Goal: Obtain resource: Download file/media

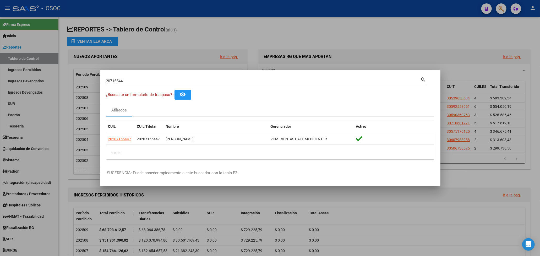
click at [226, 42] on div at bounding box center [270, 128] width 540 height 256
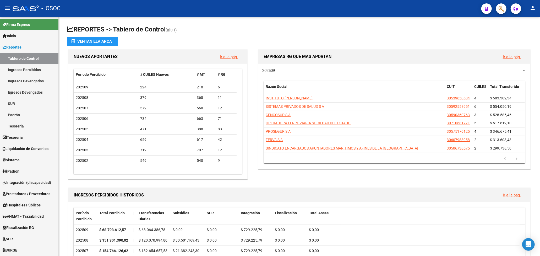
click at [505, 7] on button "button" at bounding box center [501, 8] width 10 height 10
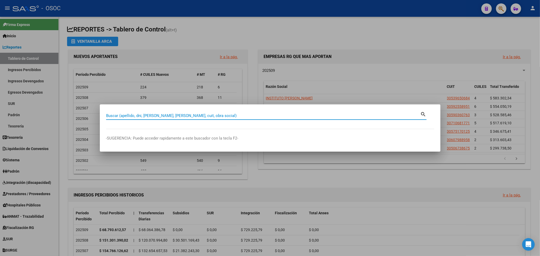
paste input "27-23044288-1"
type input "23044288"
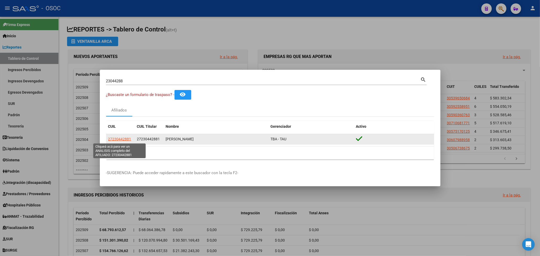
click at [125, 139] on span "27230442881" at bounding box center [119, 139] width 23 height 4
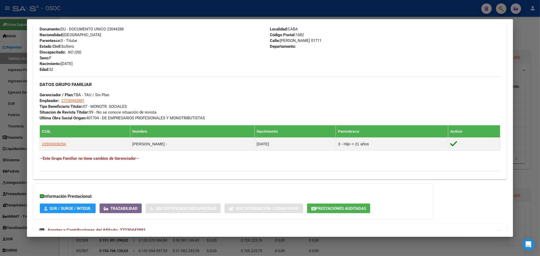
scroll to position [212, 0]
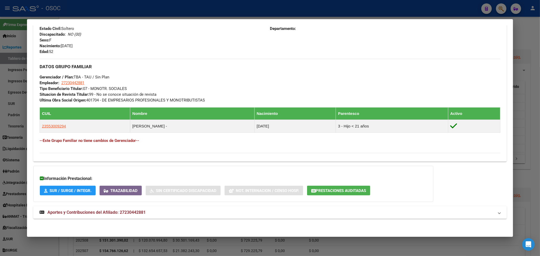
click at [126, 208] on mat-expansion-panel-header "Aportes y Contribuciones del Afiliado: 27230442881" at bounding box center [269, 212] width 473 height 13
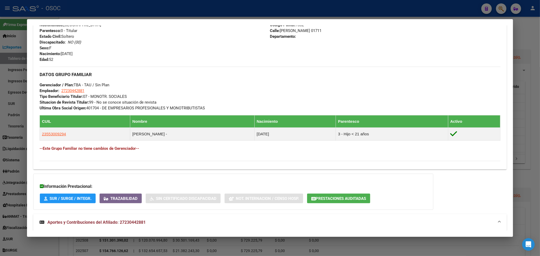
scroll to position [244, 0]
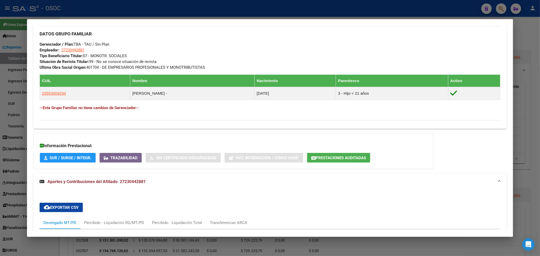
click at [513, 98] on div at bounding box center [270, 128] width 540 height 256
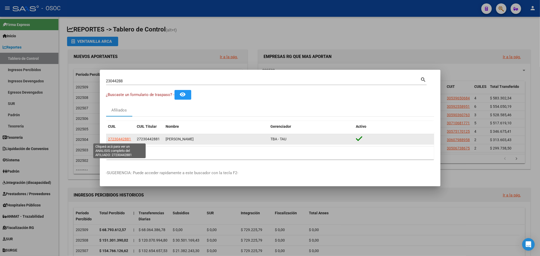
click at [123, 137] on span "27230442881" at bounding box center [119, 139] width 23 height 4
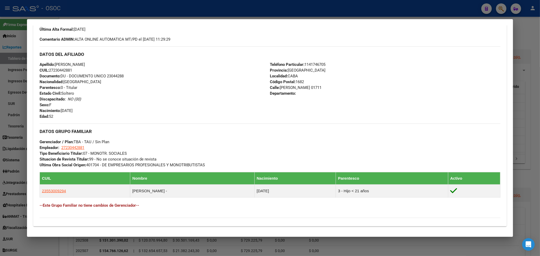
scroll to position [212, 0]
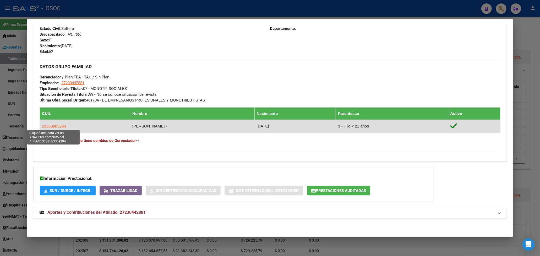
click at [60, 126] on span "23553009294" at bounding box center [54, 126] width 24 height 4
type textarea "23553009294"
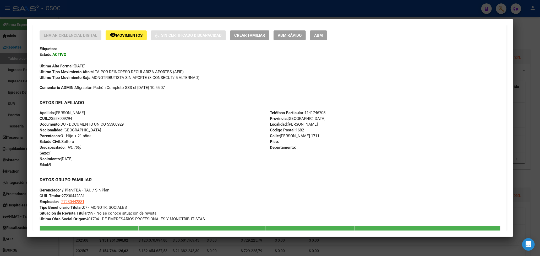
scroll to position [70, 0]
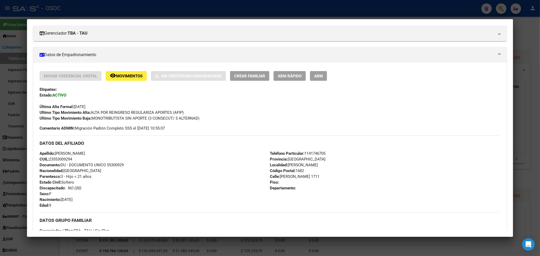
drag, startPoint x: 73, startPoint y: 94, endPoint x: 47, endPoint y: 87, distance: 27.4
click at [47, 87] on div "Enviar Credencial Digital remove_red_eye Movimientos Sin Certificado Discapacid…" at bounding box center [270, 96] width 461 height 50
click at [229, 143] on h3 "DATOS DEL AFILIADO" at bounding box center [270, 143] width 461 height 6
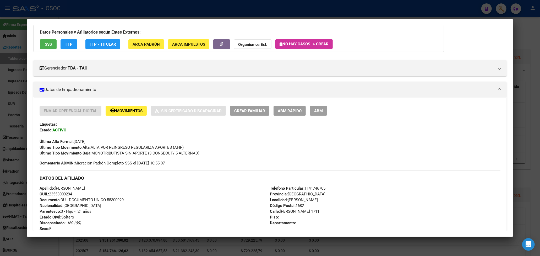
scroll to position [0, 0]
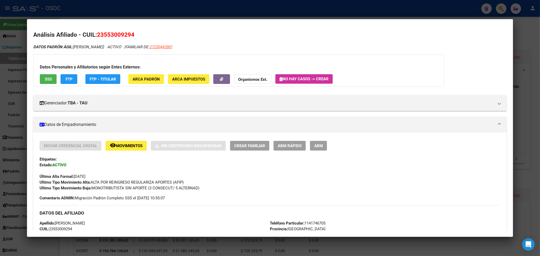
click at [297, 147] on span "ABM Rápido" at bounding box center [290, 145] width 24 height 5
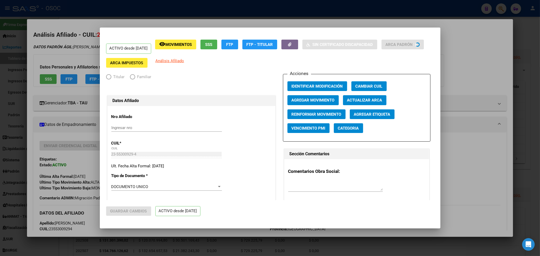
radio input "true"
type input "27-23044288-1"
click at [319, 96] on button "Agregar Movimiento" at bounding box center [312, 100] width 51 height 10
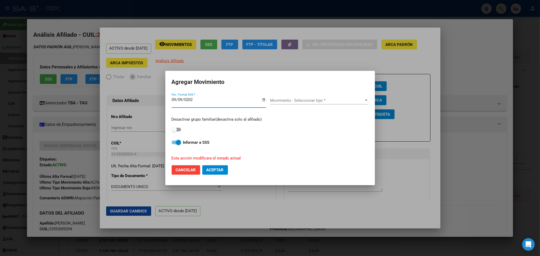
type input "2025-09-09"
click at [316, 98] on span "Movimiento - Seleccionar tipo *" at bounding box center [317, 100] width 94 height 5
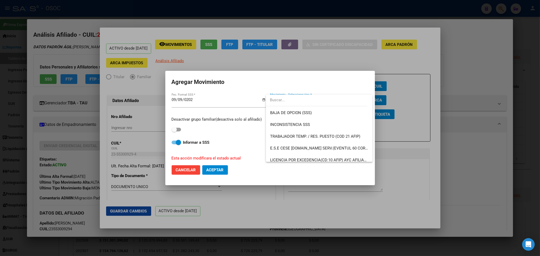
scroll to position [237, 0]
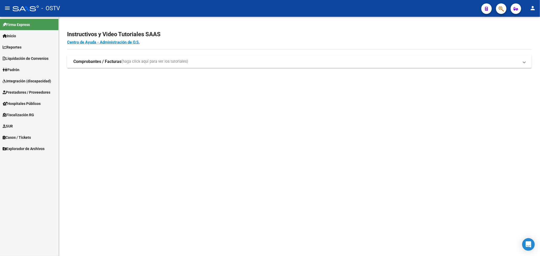
click at [33, 37] on link "Inicio" at bounding box center [29, 35] width 58 height 11
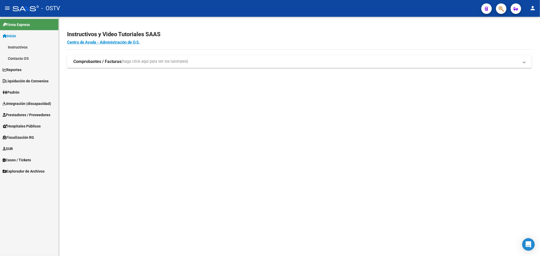
click at [16, 169] on span "Explorador de Archivos" at bounding box center [24, 171] width 42 height 6
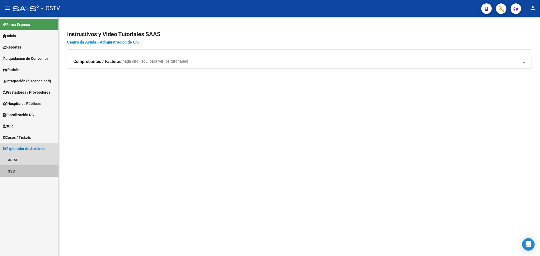
click at [19, 169] on link "SSS" at bounding box center [29, 170] width 58 height 11
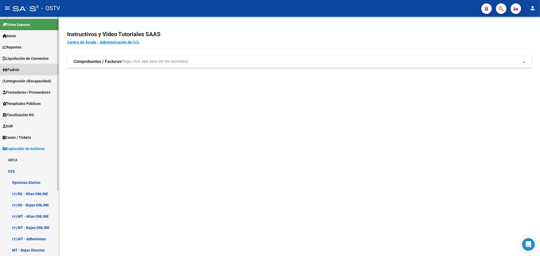
click at [33, 68] on link "Padrón" at bounding box center [29, 69] width 58 height 11
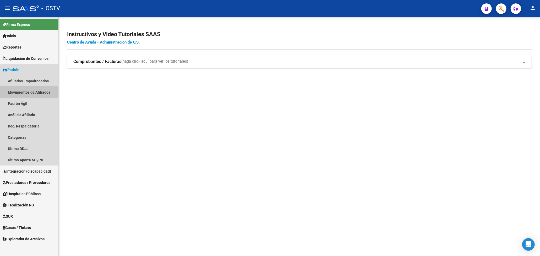
click at [37, 91] on link "Movimientos de Afiliados" at bounding box center [29, 91] width 58 height 11
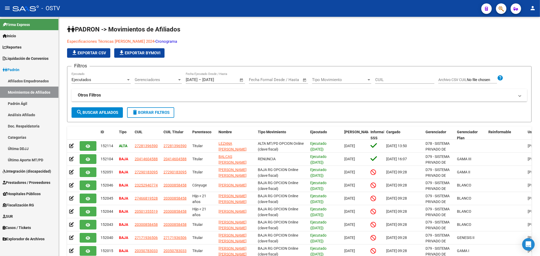
click at [37, 81] on link "Afiliados Empadronados" at bounding box center [29, 80] width 58 height 11
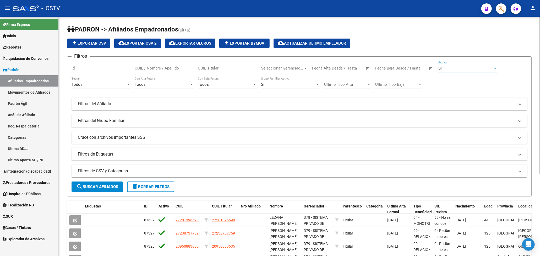
click at [495, 66] on div "Si" at bounding box center [467, 68] width 59 height 5
click at [495, 65] on span "Si" at bounding box center [467, 68] width 59 height 12
click at [246, 41] on span "file_download Exportar Bymovi" at bounding box center [244, 43] width 42 height 5
click at [398, 37] on app-list-header "PADRON -> Afiliados Empadronados (alt+a) file_download Exportar CSV cloud_downl…" at bounding box center [299, 110] width 464 height 171
click at [130, 170] on mat-panel-title "Filtros de CSV y Categorias" at bounding box center [296, 171] width 437 height 6
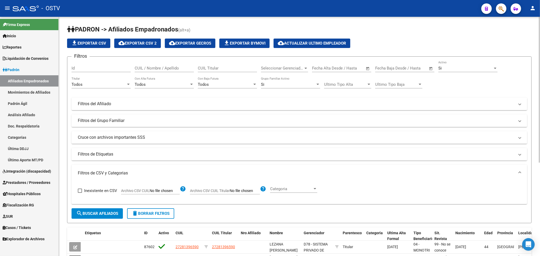
click at [135, 187] on app-file-filter "Archivo CSV CUIL help" at bounding box center [153, 189] width 65 height 8
click at [160, 187] on app-file-filter "Archivo CSV CUIL help" at bounding box center [153, 189] width 65 height 8
click at [183, 187] on mat-icon "help" at bounding box center [183, 188] width 6 height 6
click at [180, 190] on mat-icon "help" at bounding box center [183, 188] width 6 height 6
click at [148, 193] on label "Archivo CSV CUIL" at bounding box center [150, 191] width 59 height 6
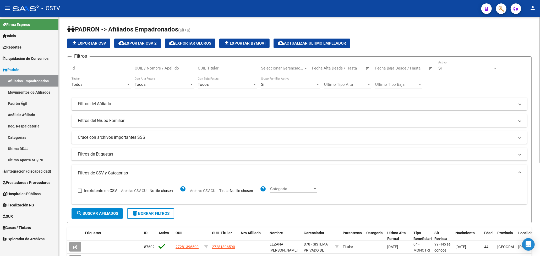
click at [150, 193] on input "Archivo CSV CUIL" at bounding box center [165, 190] width 30 height 5
type input "C:\fakepath\archivo para filtrar en SAAS.csv"
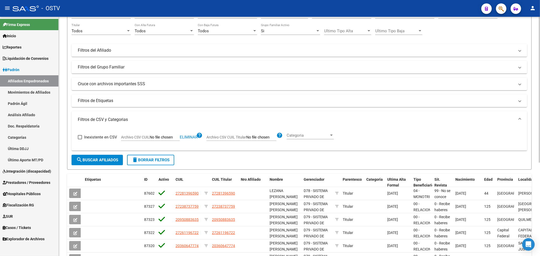
scroll to position [70, 0]
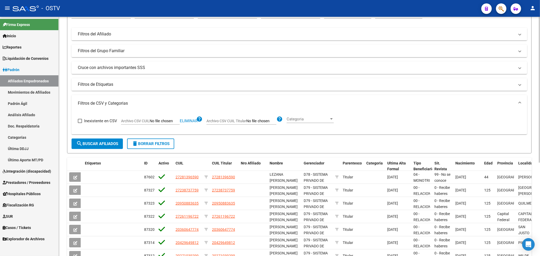
click at [105, 143] on span "search Buscar Afiliados" at bounding box center [97, 143] width 42 height 5
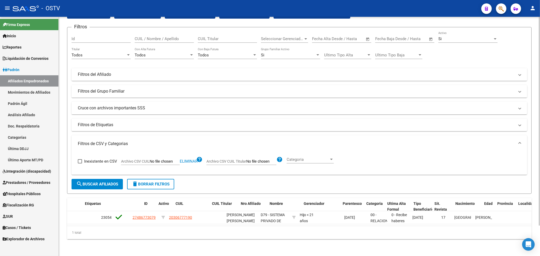
scroll to position [0, 0]
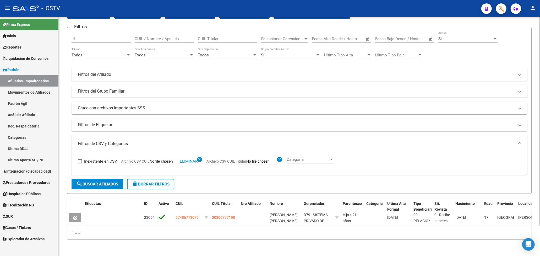
drag, startPoint x: 335, startPoint y: 225, endPoint x: 413, endPoint y: 227, distance: 78.1
click at [413, 227] on div "Etiquetas ID Activo CUIL CUIL Titular Nro Afiliado Nombre Gerenciador Parentesc…" at bounding box center [299, 218] width 464 height 41
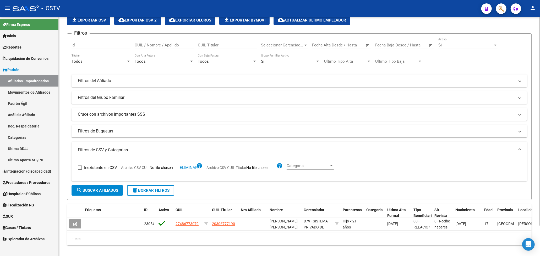
scroll to position [35, 0]
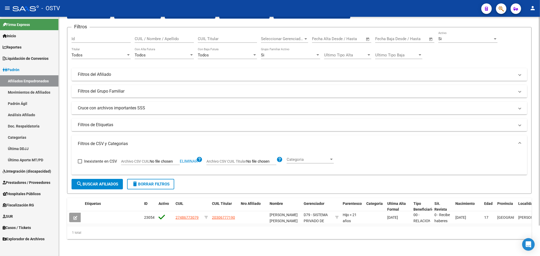
click at [186, 236] on div "1 total" at bounding box center [299, 232] width 464 height 13
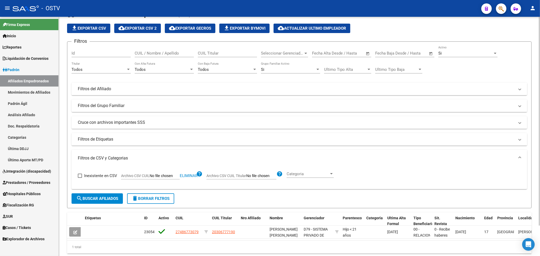
scroll to position [0, 0]
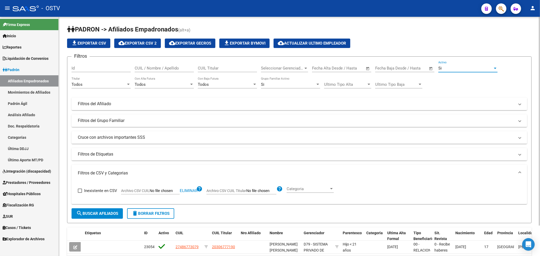
click at [451, 69] on div "Si" at bounding box center [465, 68] width 54 height 5
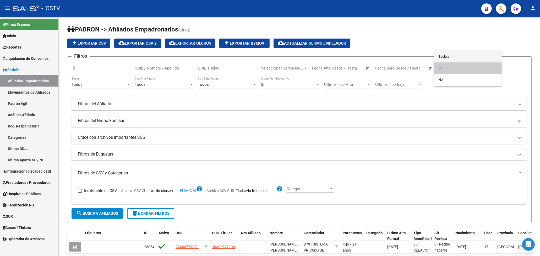
click at [451, 57] on span "Todos" at bounding box center [467, 57] width 59 height 12
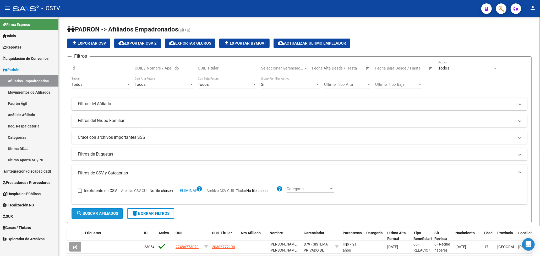
click at [117, 216] on button "search Buscar Afiliados" at bounding box center [97, 213] width 51 height 10
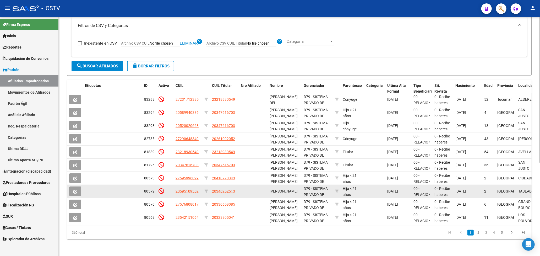
scroll to position [18, 0]
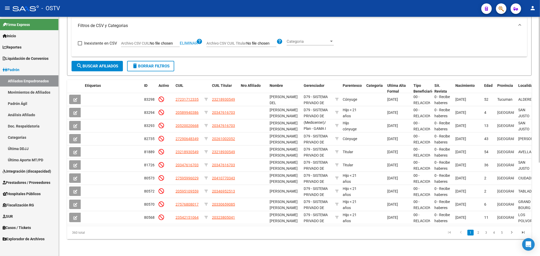
drag, startPoint x: 74, startPoint y: 234, endPoint x: 94, endPoint y: 232, distance: 20.0
click at [92, 232] on div "360 total" at bounding box center [113, 232] width 92 height 13
click at [162, 254] on div "[PERSON_NAME] -> Afiliados Empadronados (alt+a) file_download Exportar CSV clou…" at bounding box center [299, 63] width 481 height 386
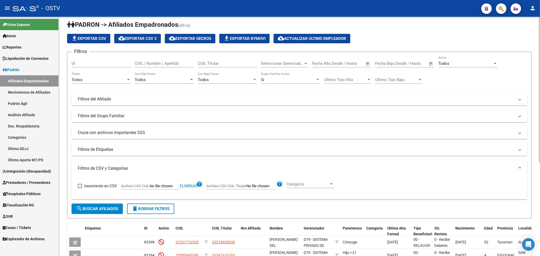
scroll to position [0, 0]
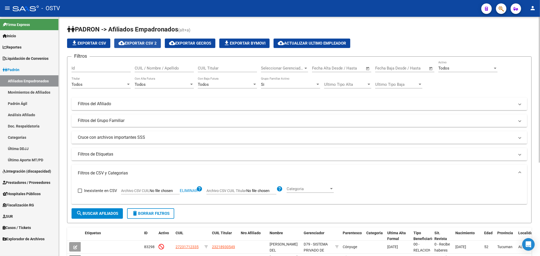
click at [135, 41] on span "cloud_download Exportar CSV 2" at bounding box center [137, 43] width 38 height 5
